Goal: Navigation & Orientation: Find specific page/section

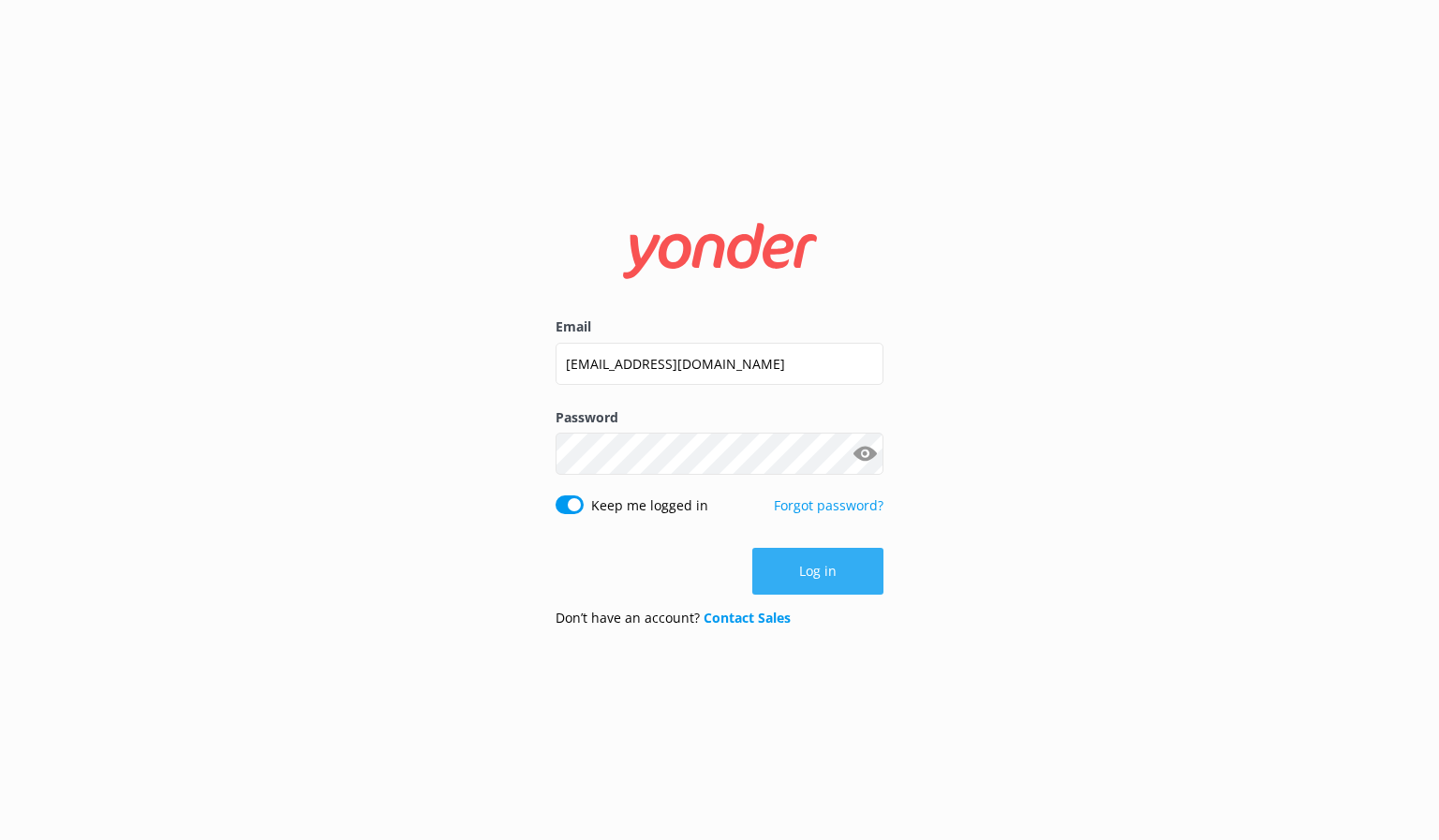
click at [813, 573] on button "Log in" at bounding box center [818, 572] width 131 height 47
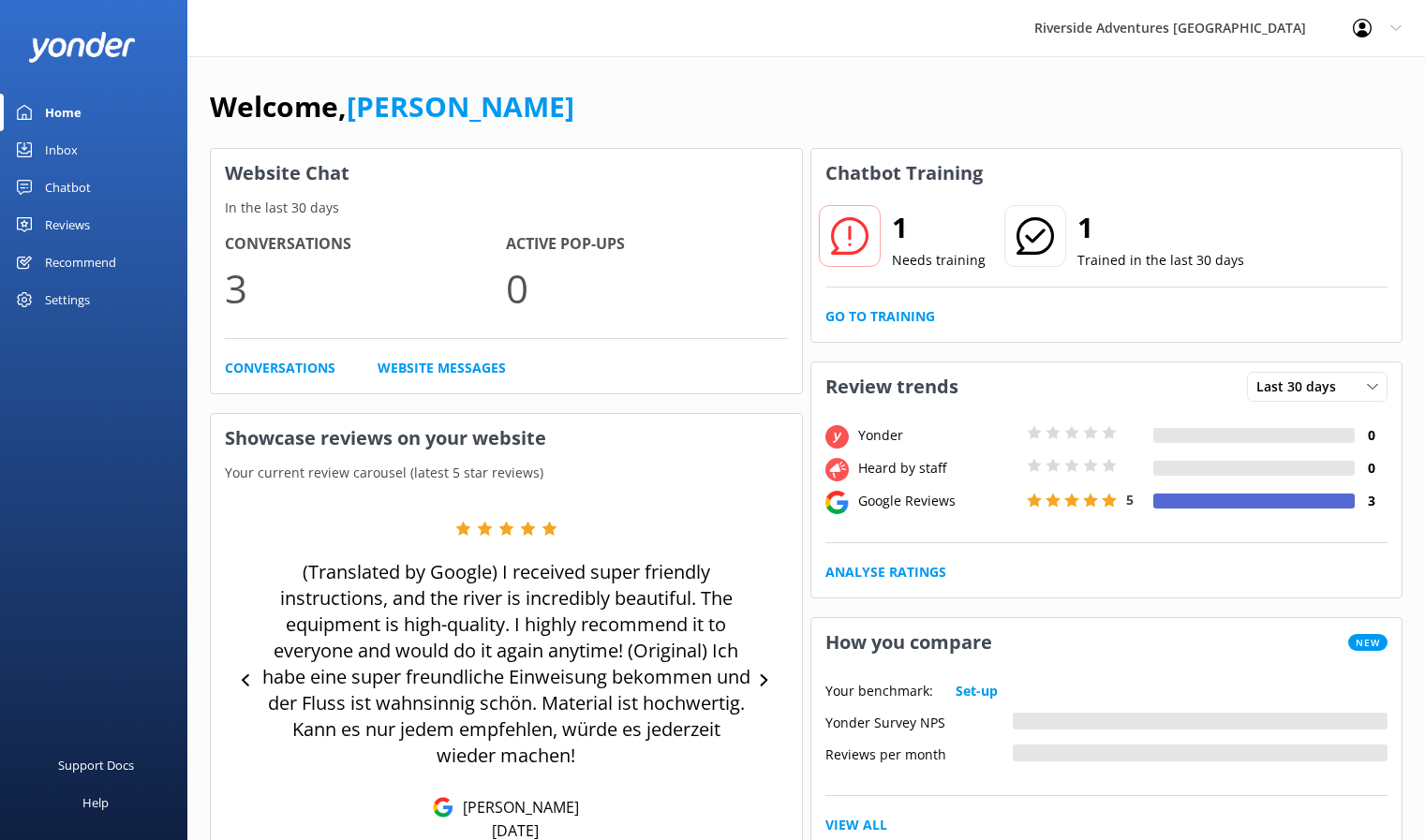
click at [822, 235] on div at bounding box center [850, 237] width 62 height 62
click at [862, 236] on icon at bounding box center [850, 236] width 38 height 38
click at [889, 315] on link "Go to Training" at bounding box center [880, 316] width 110 height 20
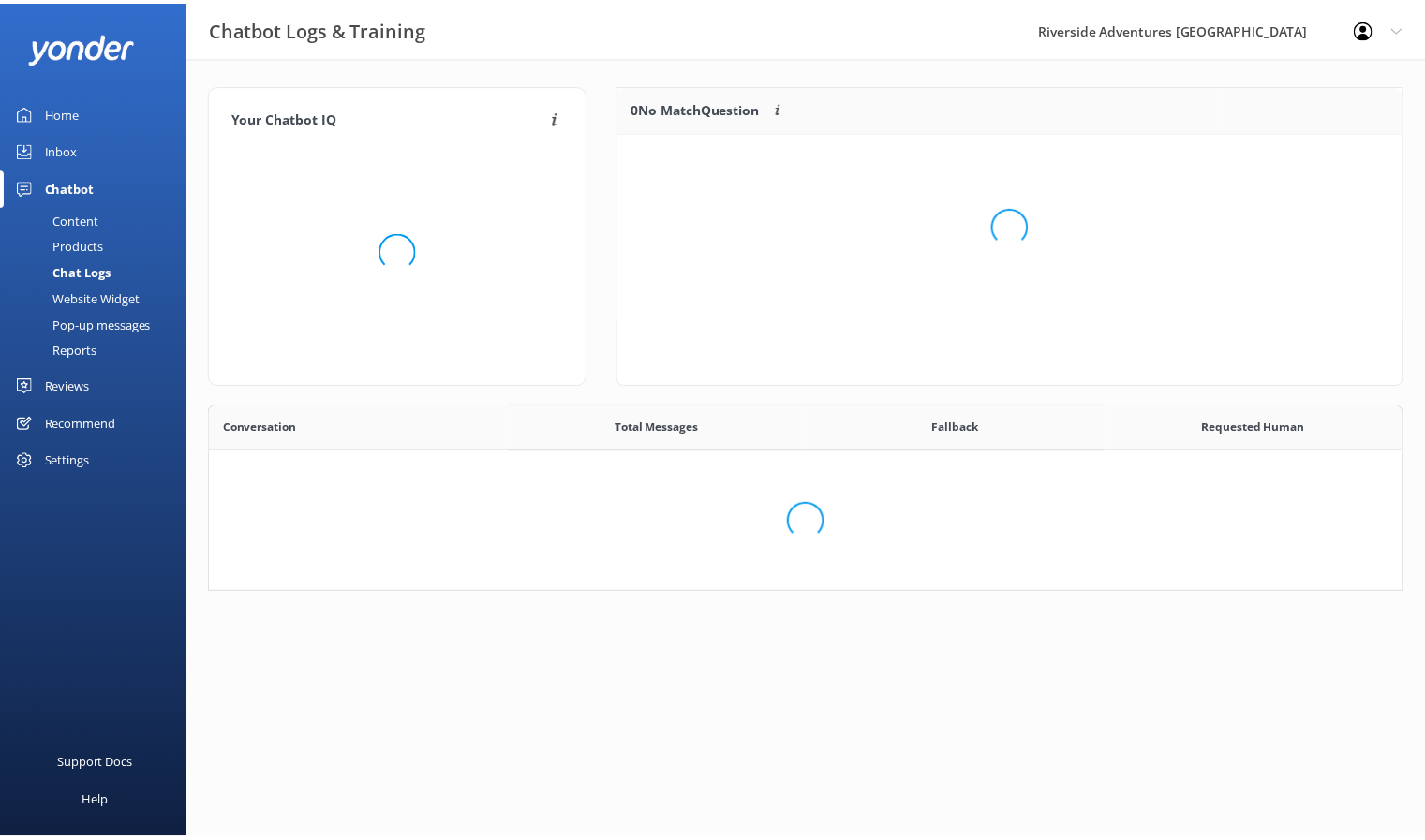
scroll to position [216, 1192]
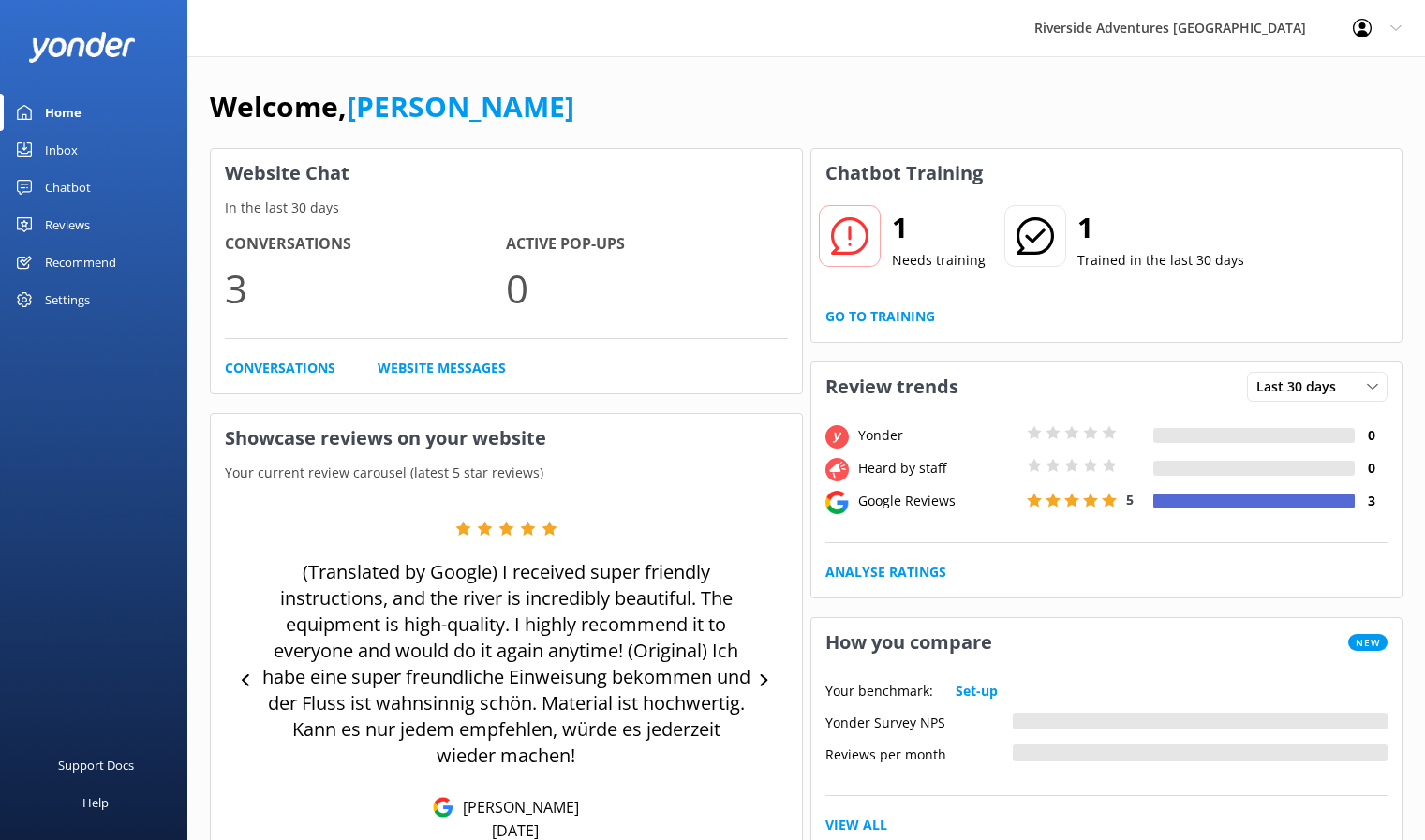
click at [69, 138] on div "Inbox" at bounding box center [62, 150] width 33 height 38
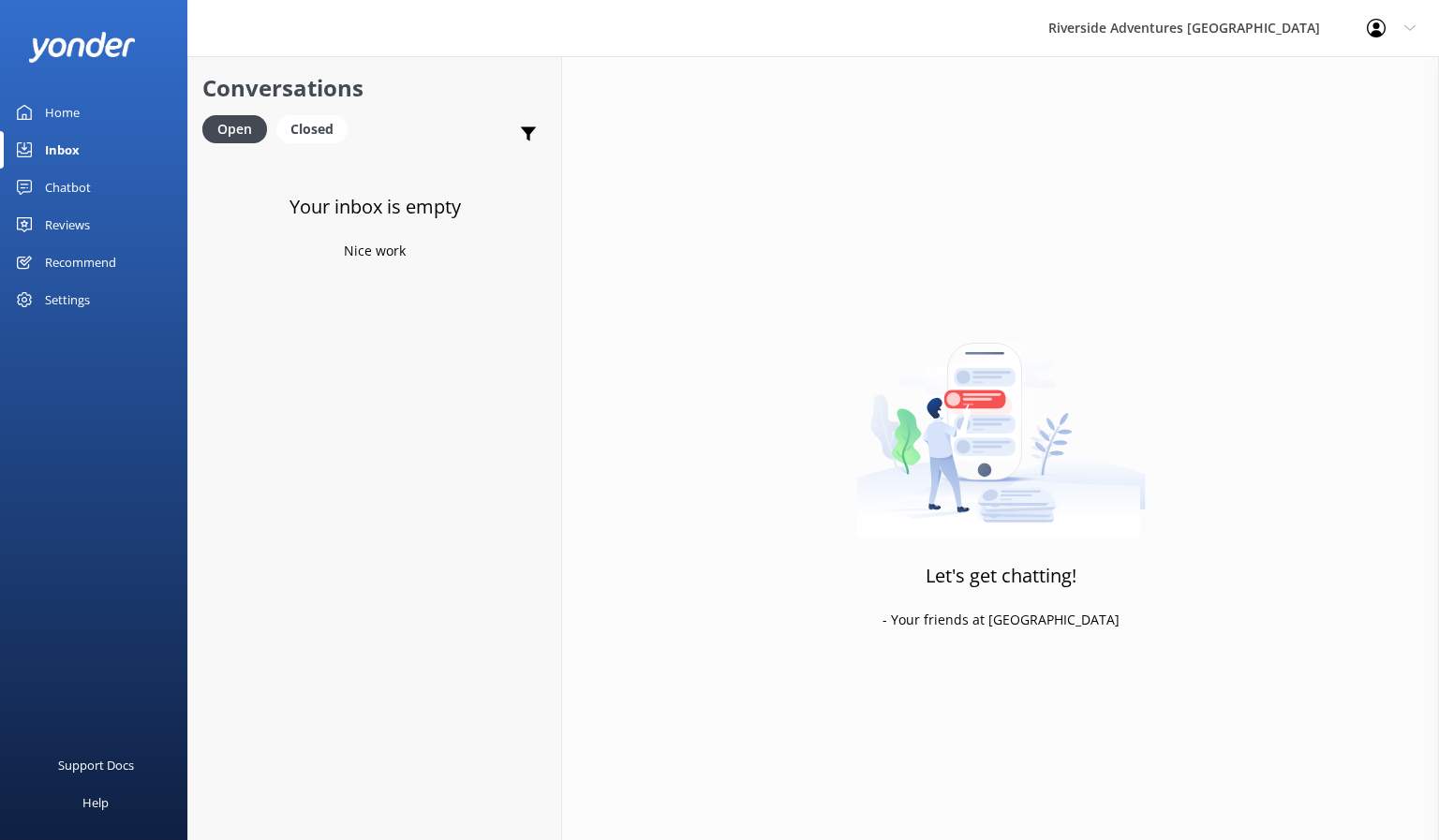
click at [77, 103] on div "Home" at bounding box center [63, 112] width 35 height 38
